Goal: Task Accomplishment & Management: Manage account settings

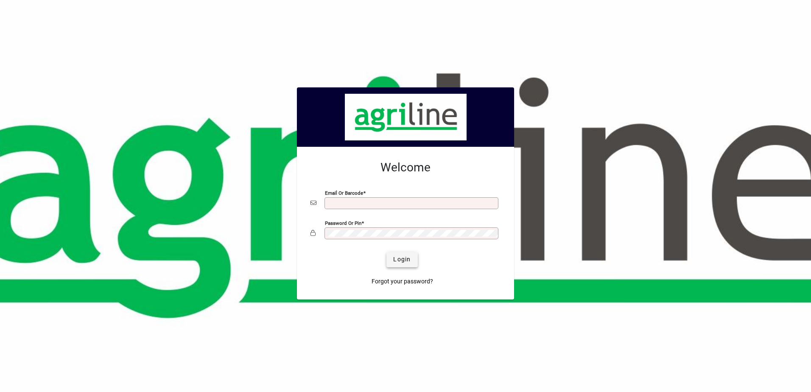
type input "**********"
click at [399, 259] on span "Login" at bounding box center [401, 259] width 17 height 9
